Goal: Transaction & Acquisition: Purchase product/service

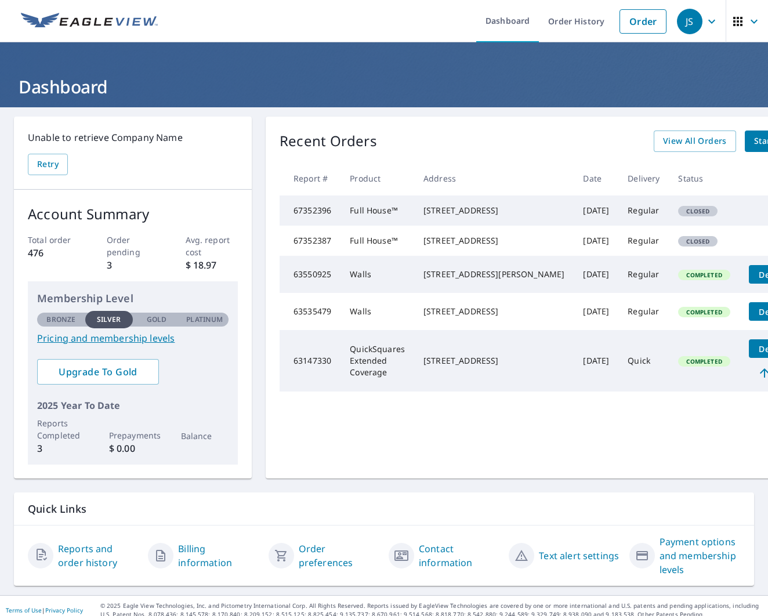
click at [450, 216] on div "[STREET_ADDRESS]" at bounding box center [493, 211] width 141 height 12
click at [679, 215] on span "Closed" at bounding box center [697, 211] width 37 height 8
click at [679, 245] on span "Closed" at bounding box center [697, 241] width 37 height 8
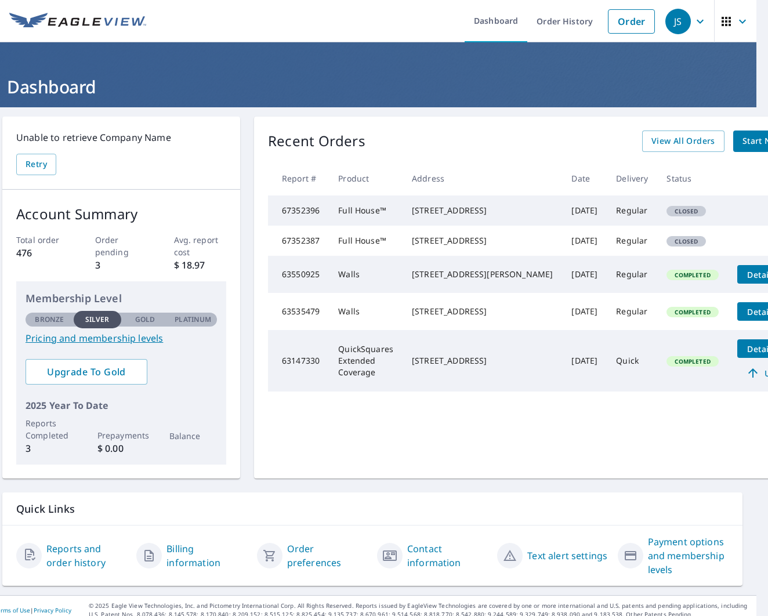
scroll to position [0, 9]
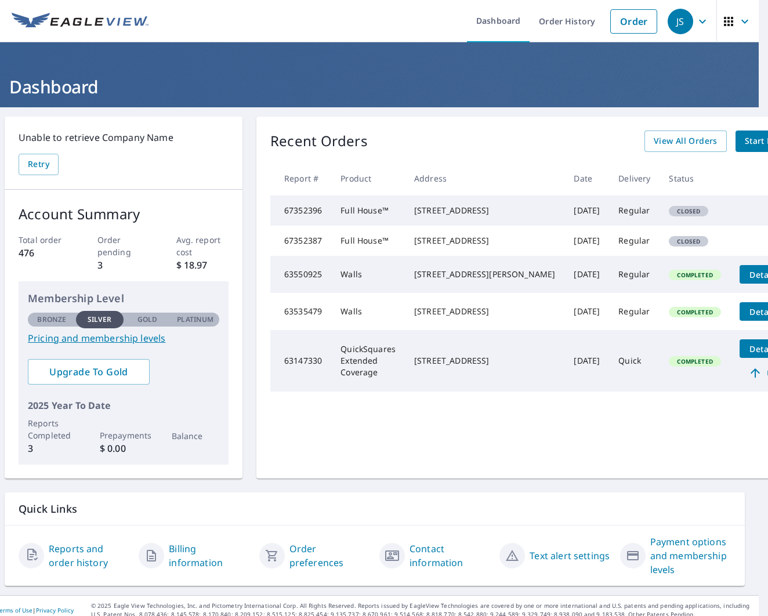
click at [609, 256] on td "Regular" at bounding box center [634, 241] width 50 height 30
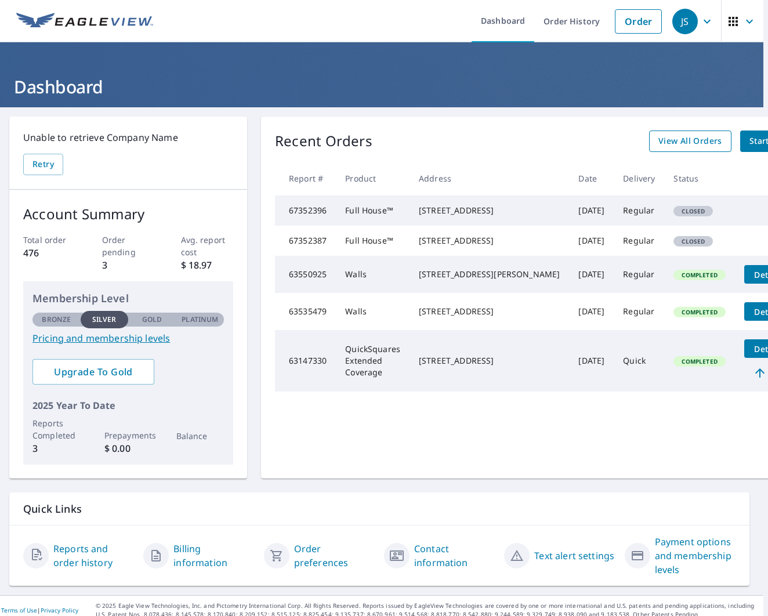
scroll to position [0, 5]
click at [749, 140] on span "Start New Order" at bounding box center [782, 141] width 67 height 14
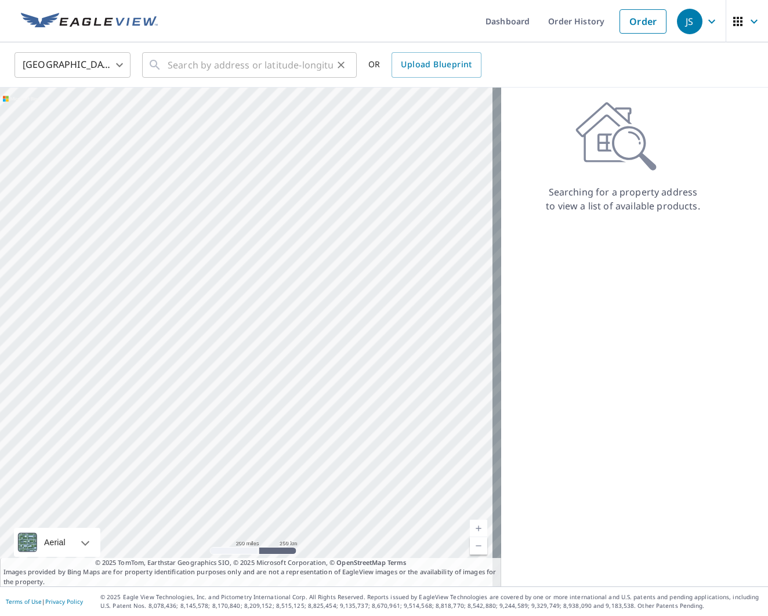
click at [162, 68] on div "​" at bounding box center [249, 65] width 215 height 26
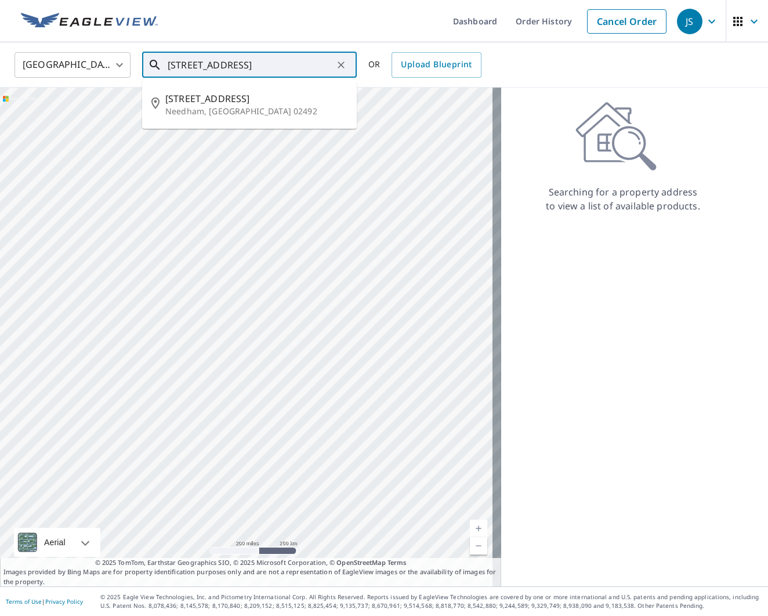
type input "[STREET_ADDRESS]"
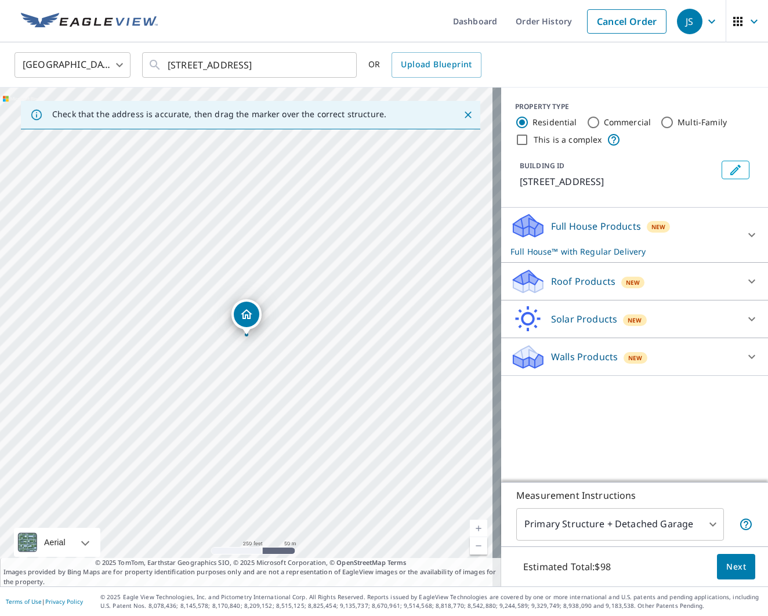
click at [540, 358] on div "Walls Products New" at bounding box center [623, 356] width 227 height 27
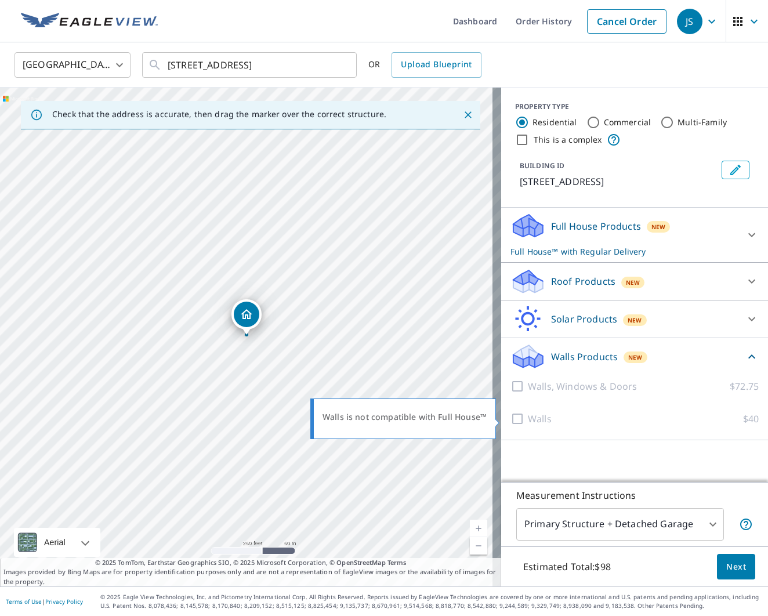
click at [510, 422] on div at bounding box center [518, 419] width 17 height 14
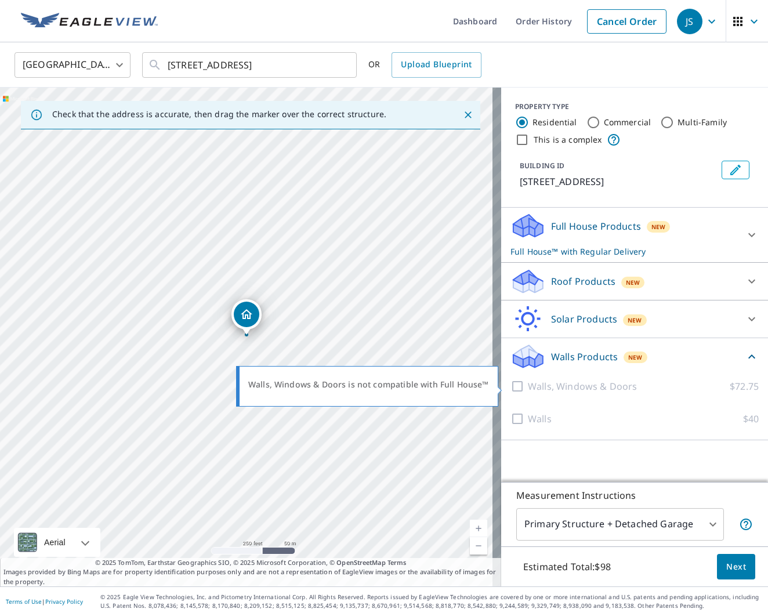
click at [510, 386] on div at bounding box center [518, 386] width 17 height 14
click at [529, 352] on icon at bounding box center [527, 356] width 35 height 27
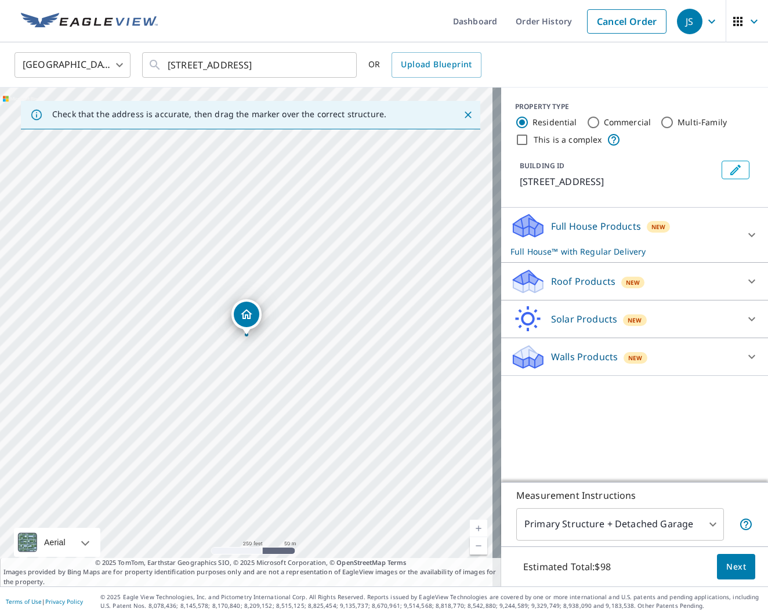
click at [745, 354] on icon at bounding box center [752, 357] width 14 height 14
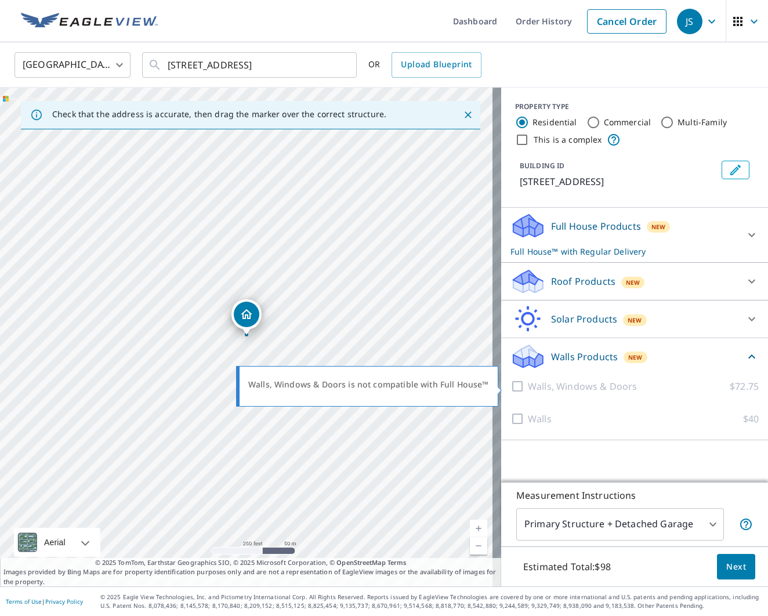
click at [510, 383] on div at bounding box center [518, 386] width 17 height 14
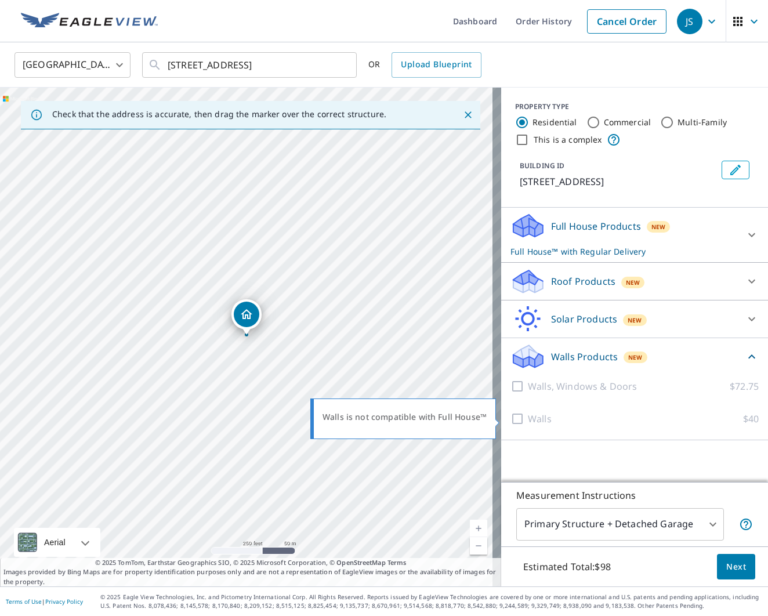
click at [510, 418] on div at bounding box center [518, 419] width 17 height 14
click at [510, 417] on div at bounding box center [518, 419] width 17 height 14
click at [583, 230] on p "Full House Products" at bounding box center [596, 226] width 90 height 14
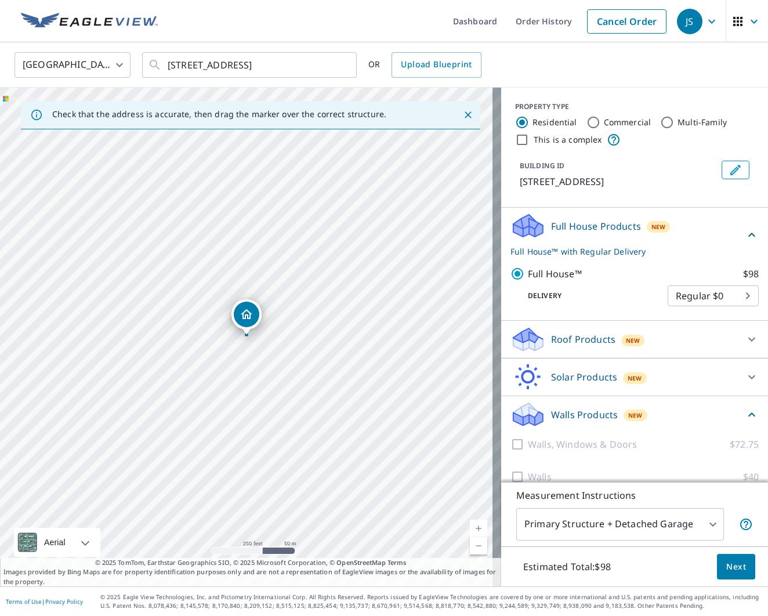
click at [684, 296] on body "JS JS Dashboard Order History Cancel Order JS [GEOGRAPHIC_DATA] [GEOGRAPHIC_DAT…" at bounding box center [384, 308] width 768 height 616
click at [679, 291] on li "Regular $0" at bounding box center [695, 295] width 91 height 21
click at [730, 571] on span "Next" at bounding box center [736, 567] width 20 height 14
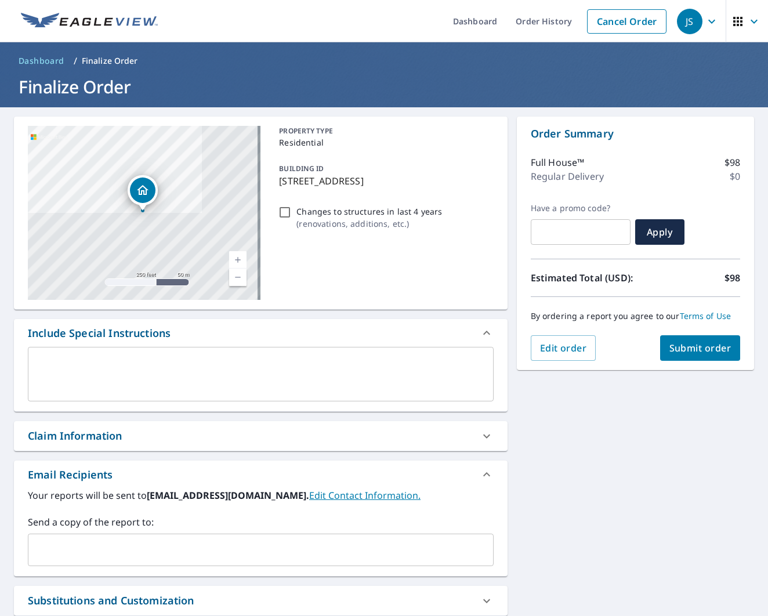
scroll to position [1, 0]
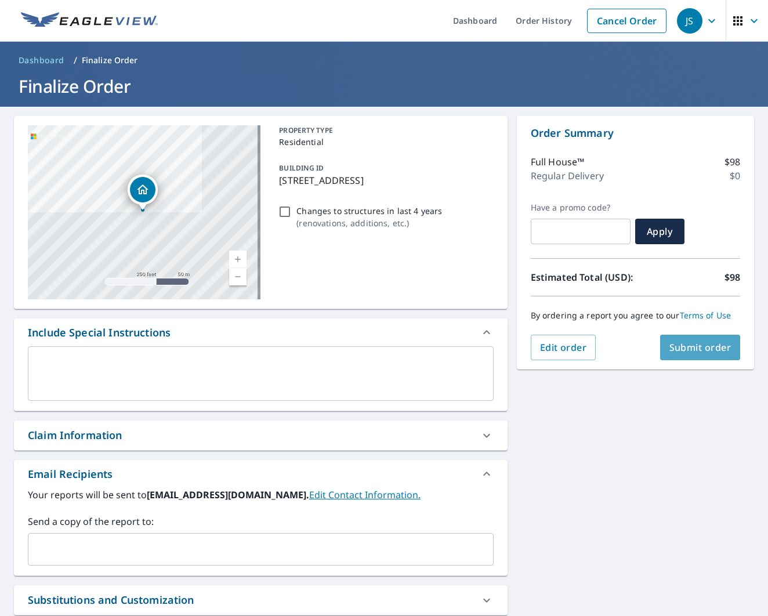
click at [704, 347] on span "Submit order" at bounding box center [700, 347] width 62 height 13
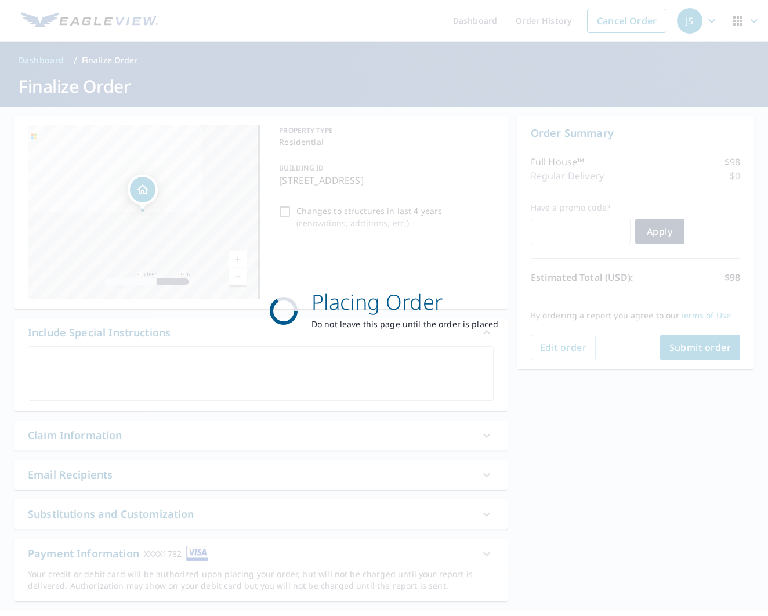
scroll to position [0, 0]
